Goal: Task Accomplishment & Management: Manage account settings

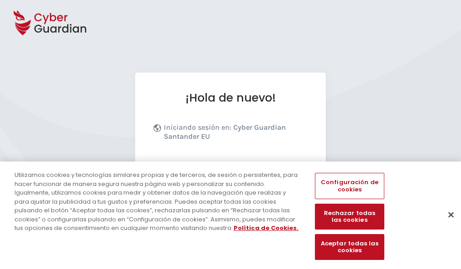
scroll to position [111, 0]
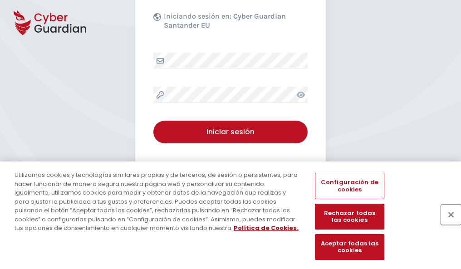
click at [447, 224] on button "Cerrar" at bounding box center [452, 215] width 20 height 20
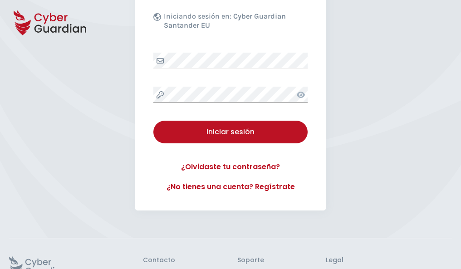
scroll to position [177, 0]
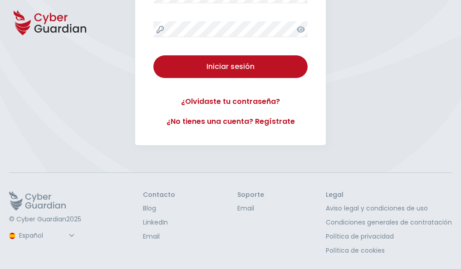
click at [154, 55] on button "Iniciar sesión" at bounding box center [231, 66] width 154 height 23
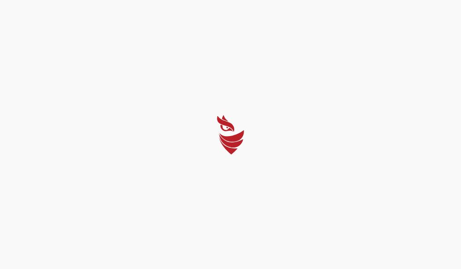
scroll to position [0, 0]
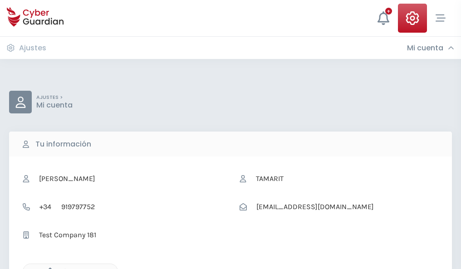
click at [48, 268] on icon "button" at bounding box center [48, 272] width 8 height 8
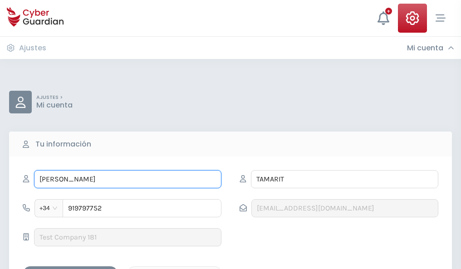
click at [128, 179] on input "ARTEMIO" at bounding box center [128, 179] width 188 height 18
type input "A"
type input "Adelina"
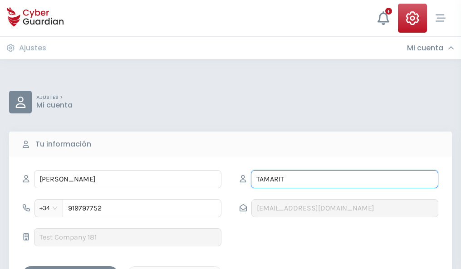
click at [345, 179] on input "TAMARIT" at bounding box center [345, 179] width 188 height 18
type input "T"
type input "Amores"
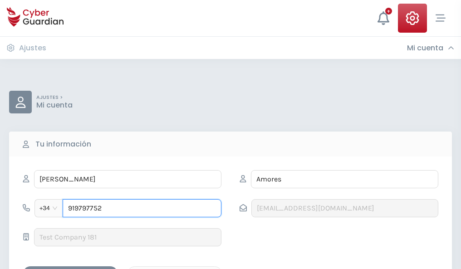
click at [142, 208] on input "919797752" at bounding box center [142, 208] width 159 height 18
type input "9"
type input "887533485"
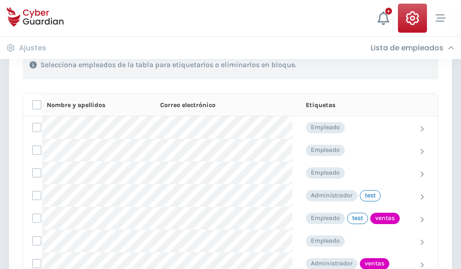
scroll to position [412, 0]
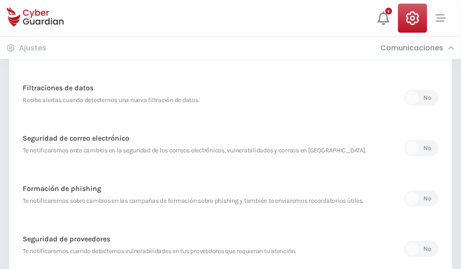
scroll to position [478, 0]
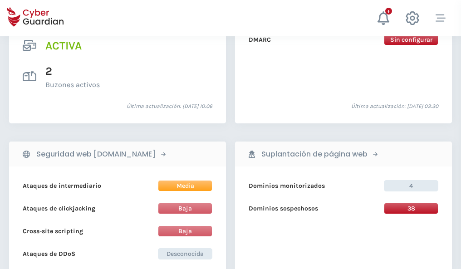
scroll to position [923, 0]
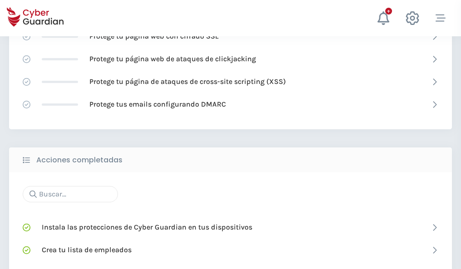
scroll to position [605, 0]
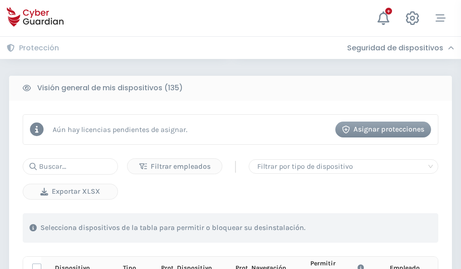
scroll to position [803, 0]
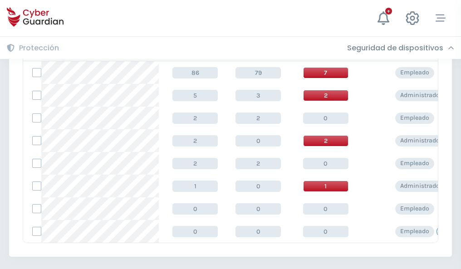
scroll to position [422, 0]
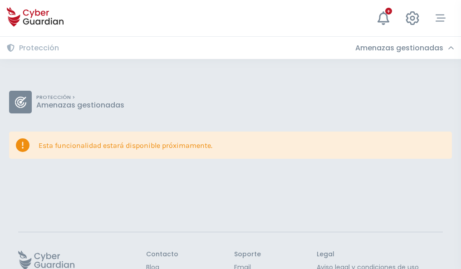
scroll to position [59, 0]
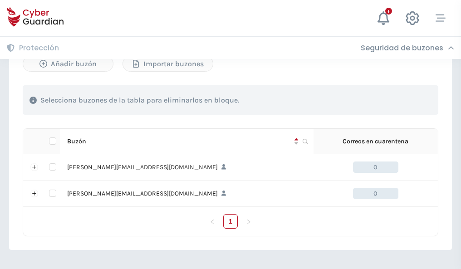
scroll to position [395, 0]
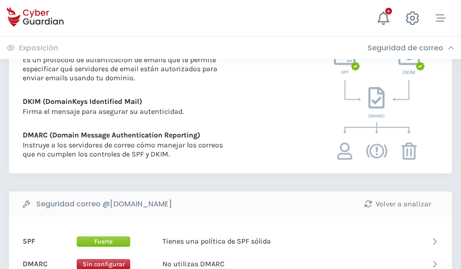
scroll to position [490, 0]
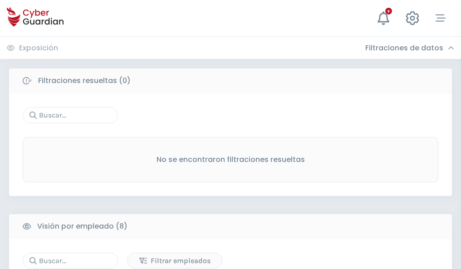
scroll to position [774, 0]
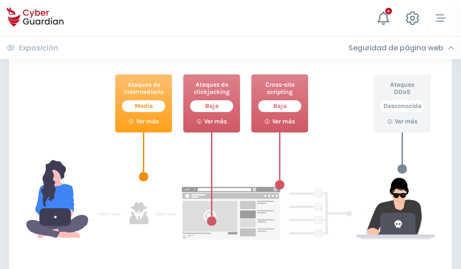
scroll to position [495, 0]
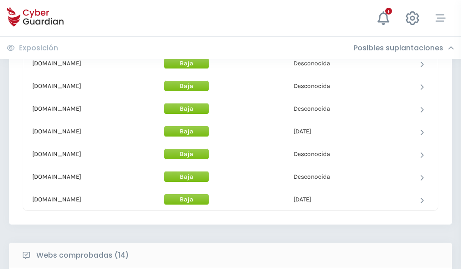
scroll to position [886, 0]
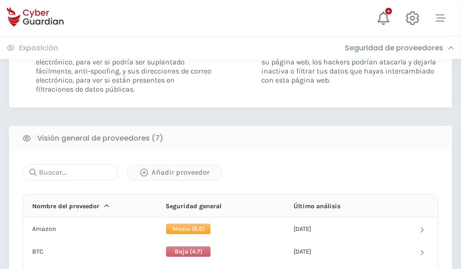
scroll to position [608, 0]
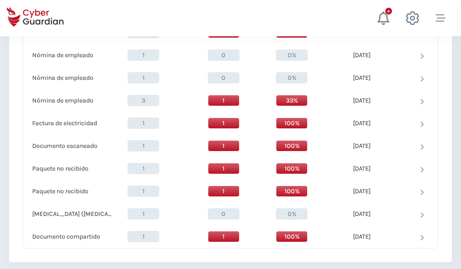
scroll to position [942, 0]
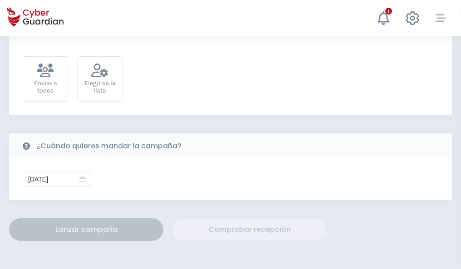
scroll to position [332, 0]
